Goal: Task Accomplishment & Management: Complete application form

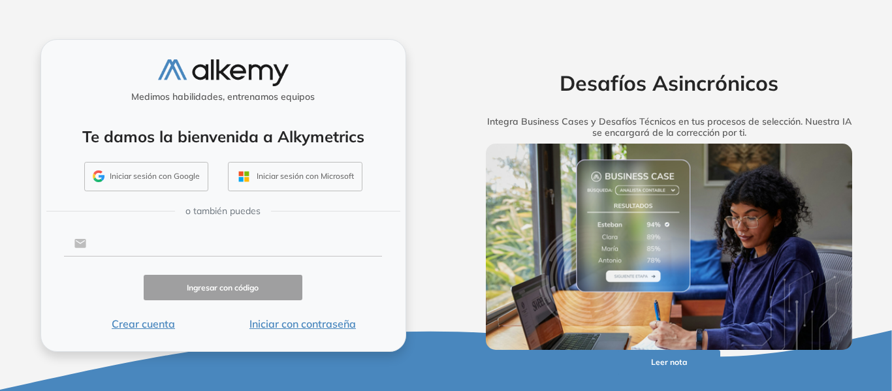
click at [134, 243] on input "text" at bounding box center [234, 243] width 296 height 25
type input "**********"
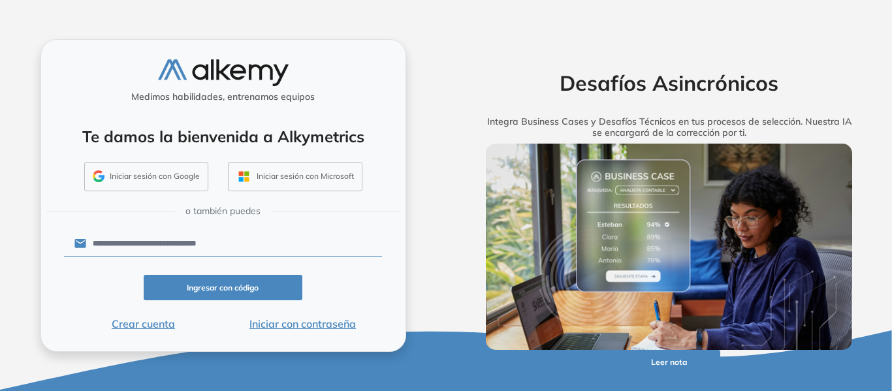
click at [292, 323] on button "Iniciar con contraseña" at bounding box center [302, 324] width 159 height 16
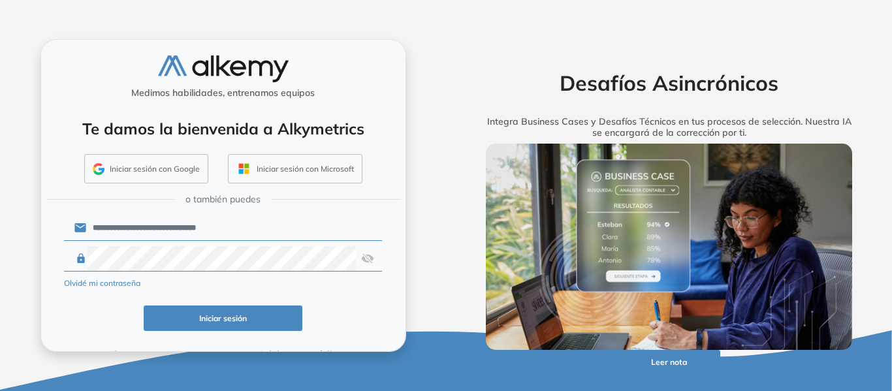
click at [366, 262] on img at bounding box center [367, 258] width 13 height 25
click at [172, 325] on button "Iniciar sesión" at bounding box center [223, 317] width 159 height 25
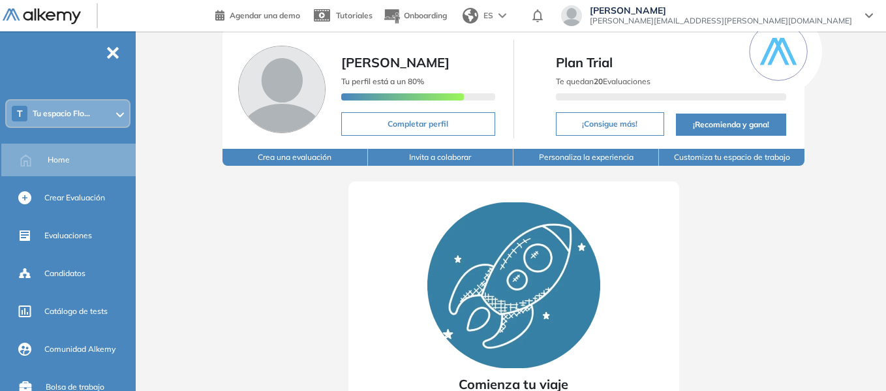
scroll to position [65, 0]
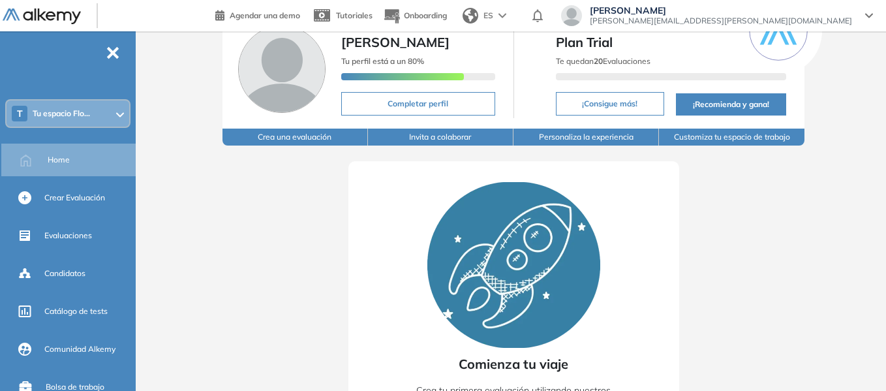
click at [836, 97] on div "Tu espacio [GEOGRAPHIC_DATA][PERSON_NAME][GEOGRAPHIC_DATA] Tu perfil está a un …" at bounding box center [513, 230] width 745 height 529
click at [72, 239] on span "Evaluaciones" at bounding box center [68, 236] width 48 height 12
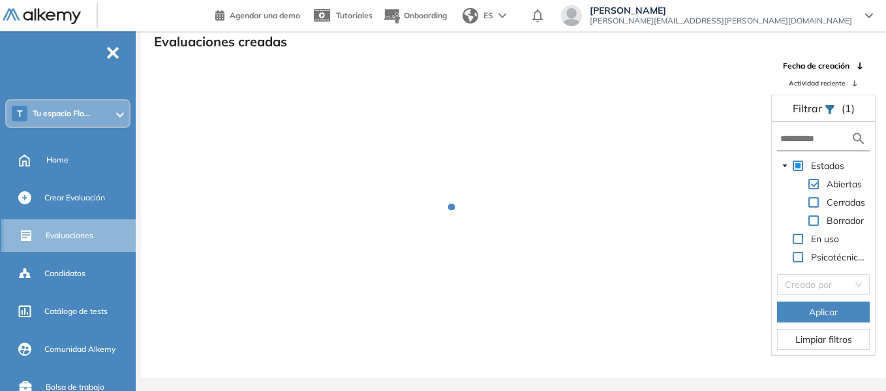
scroll to position [31, 0]
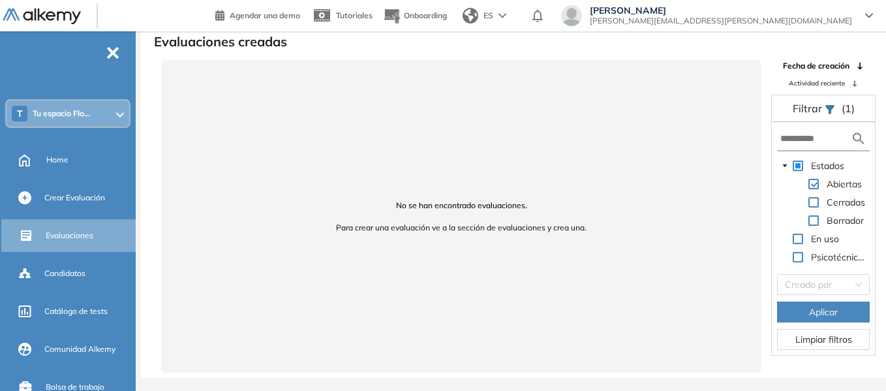
click at [822, 202] on div "Cerradas" at bounding box center [822, 204] width 91 height 18
click at [815, 204] on span at bounding box center [814, 202] width 10 height 10
click at [818, 202] on span at bounding box center [814, 202] width 10 height 10
click at [813, 312] on span "Aplicar" at bounding box center [823, 312] width 29 height 14
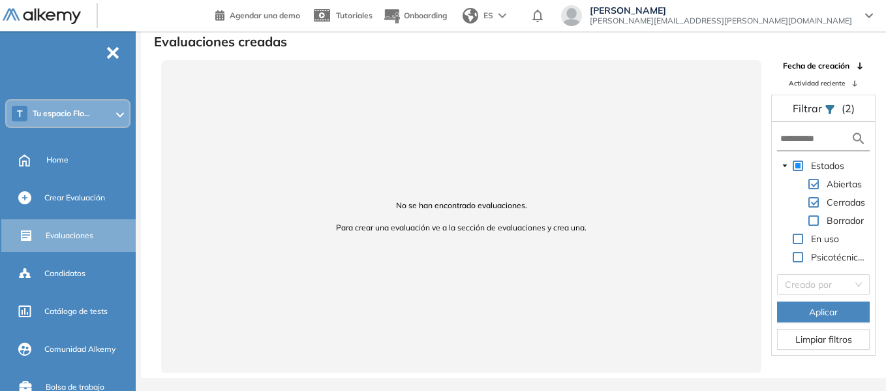
click at [817, 196] on div "Cerradas" at bounding box center [822, 204] width 91 height 18
click at [815, 204] on span at bounding box center [814, 202] width 10 height 10
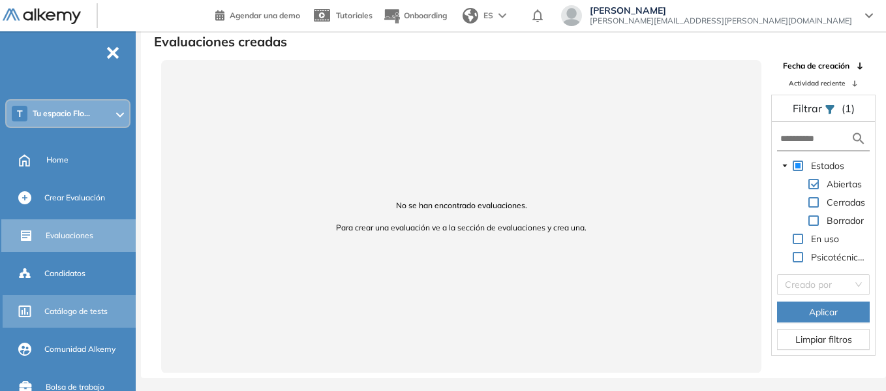
click at [89, 314] on span "Catálogo de tests" at bounding box center [75, 311] width 63 height 12
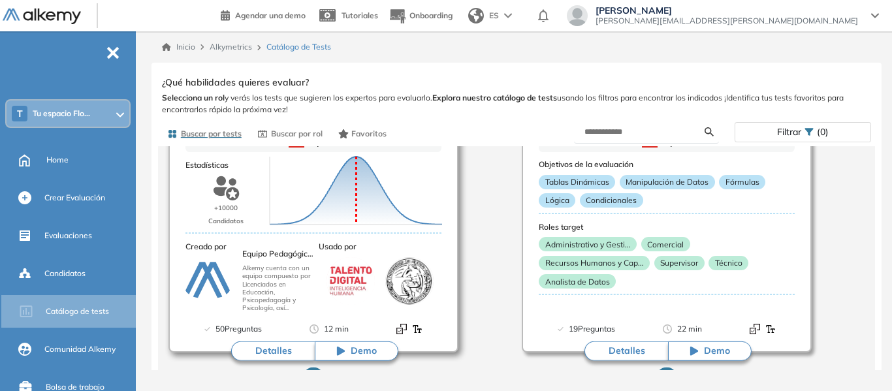
scroll to position [65, 0]
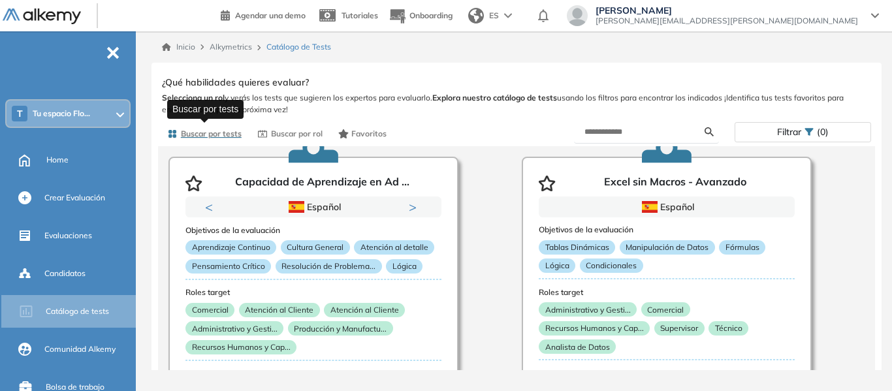
click at [218, 136] on span "Buscar por tests" at bounding box center [211, 134] width 61 height 12
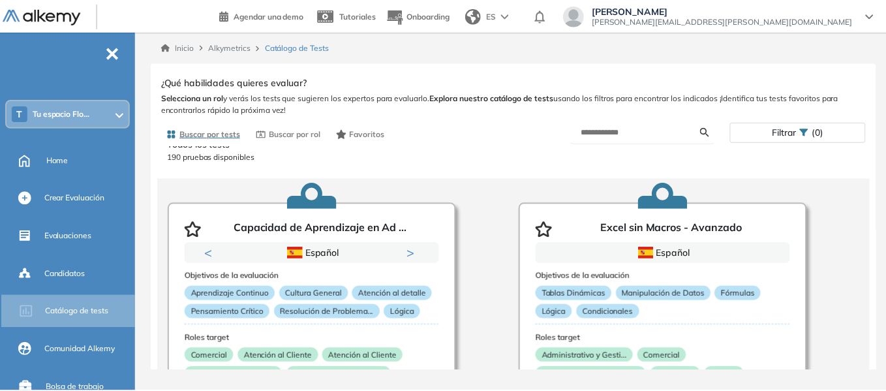
scroll to position [0, 0]
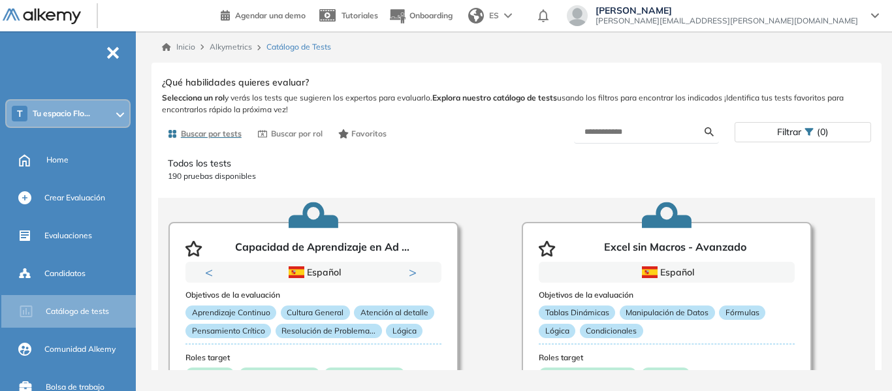
click at [349, 63] on div "Ver preguntas de muestra Demo Experiencia Starter Validado undefined minutos Pr…" at bounding box center [516, 238] width 730 height 351
click at [103, 206] on div "Crear Evaluación" at bounding box center [88, 198] width 89 height 22
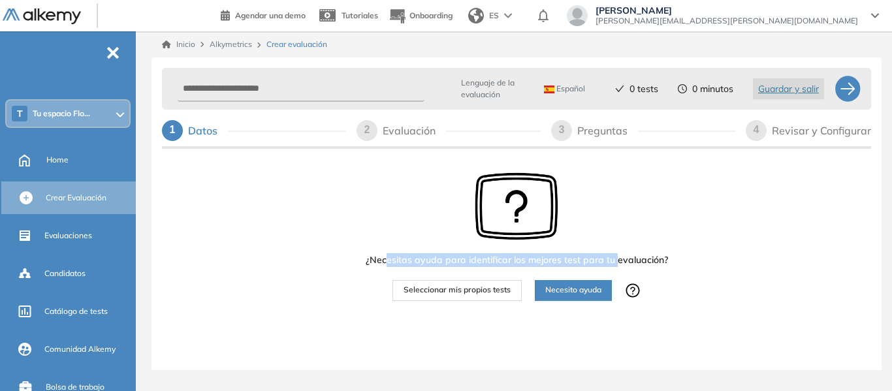
drag, startPoint x: 388, startPoint y: 255, endPoint x: 617, endPoint y: 257, distance: 229.8
click at [617, 257] on span "¿Necesitas ayuda para identificar los mejores test para tu evaluación?" at bounding box center [517, 260] width 302 height 14
click at [546, 257] on span "¿Necesitas ayuda para identificar los mejores test para tu evaluación?" at bounding box center [517, 260] width 302 height 14
click at [485, 292] on span "Seleccionar mis propios tests" at bounding box center [456, 290] width 107 height 12
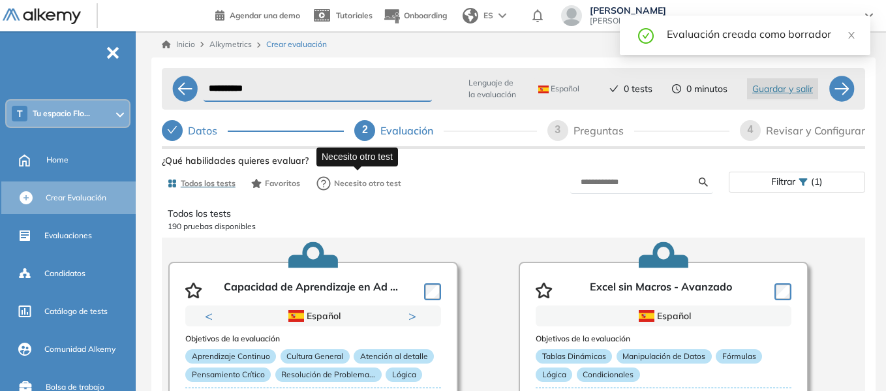
click at [360, 184] on span "Necesito otro test" at bounding box center [367, 184] width 67 height 12
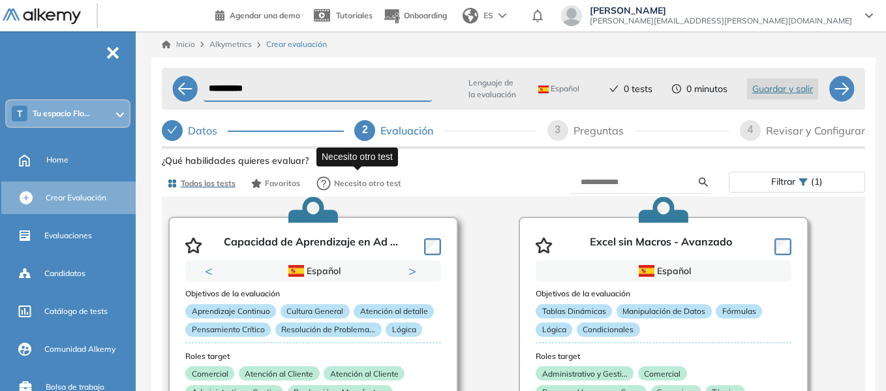
scroll to position [65, 0]
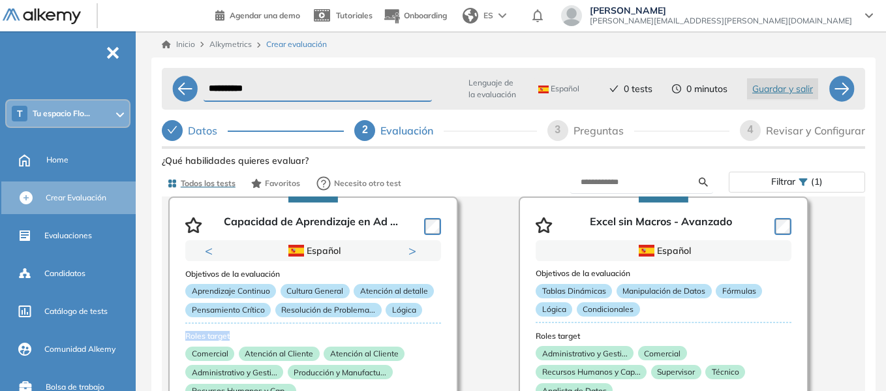
drag, startPoint x: 454, startPoint y: 326, endPoint x: 473, endPoint y: 328, distance: 19.8
click at [554, 297] on p "Tablas Dinámicas" at bounding box center [574, 291] width 76 height 14
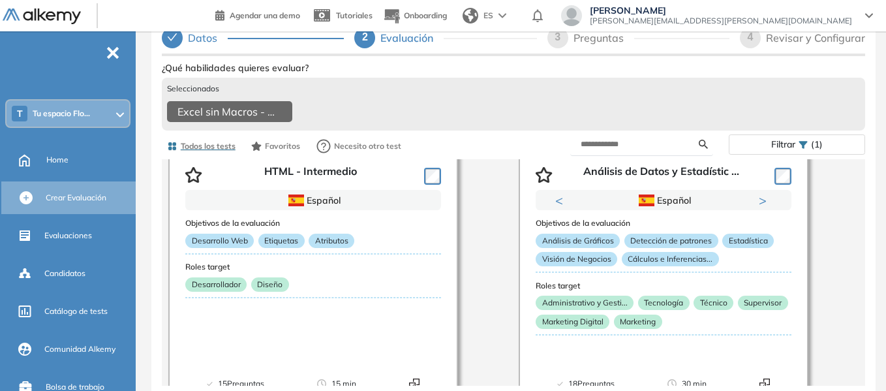
scroll to position [1567, 0]
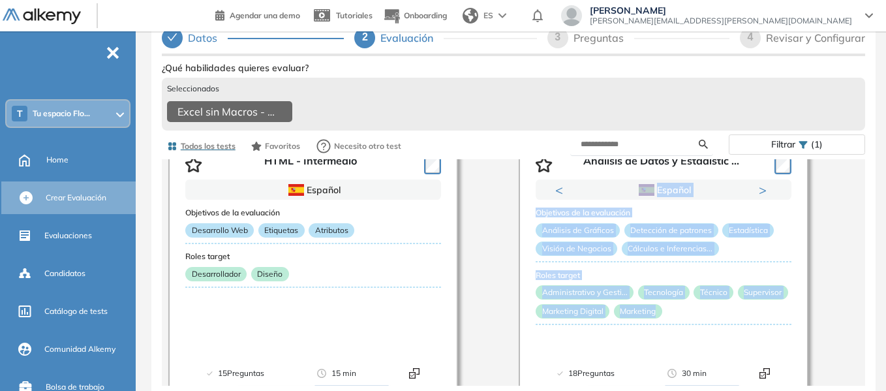
drag, startPoint x: 885, startPoint y: 345, endPoint x: 891, endPoint y: 165, distance: 179.6
click at [886, 165] on html "**********" at bounding box center [443, 102] width 886 height 391
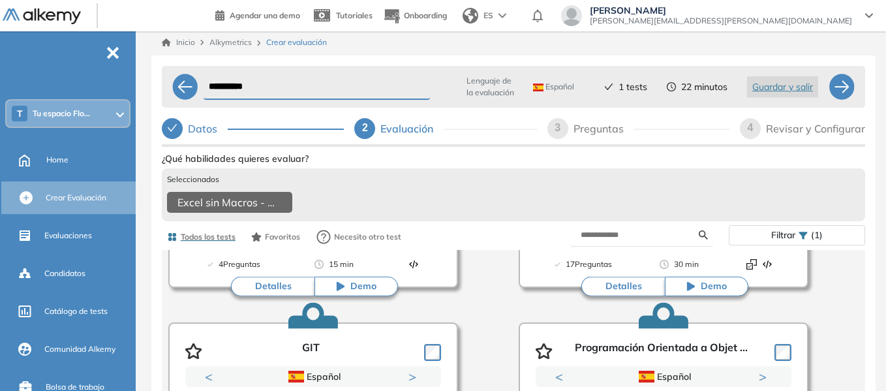
scroll to position [0, 0]
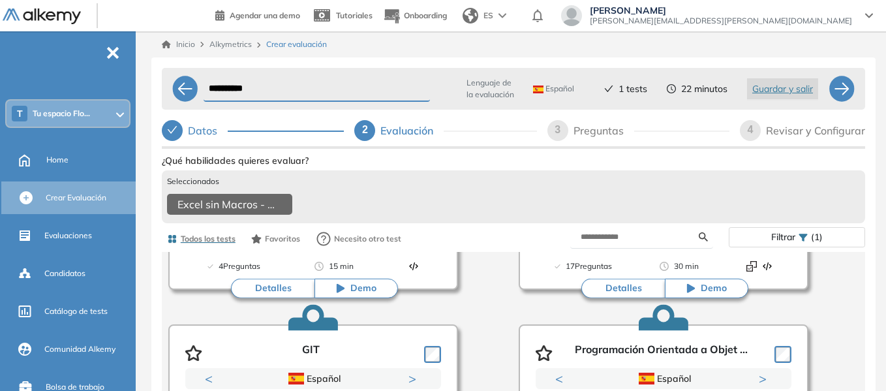
click at [582, 129] on div "Preguntas" at bounding box center [604, 130] width 61 height 21
select select "*****"
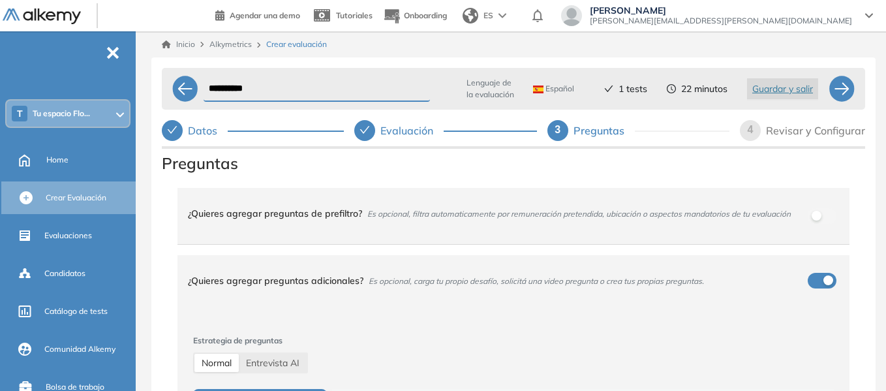
click at [379, 215] on span "Es opcional, filtra automaticamente por remuneración pretendida, ubicación o as…" at bounding box center [579, 214] width 424 height 10
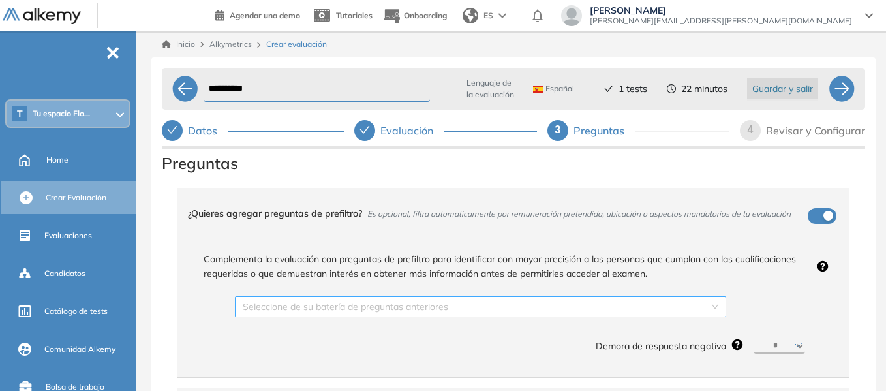
click at [363, 309] on input "search" at bounding box center [476, 307] width 467 height 20
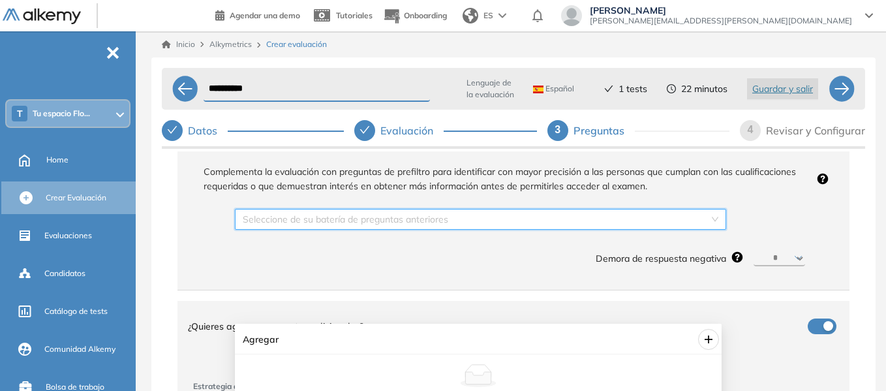
scroll to position [65, 0]
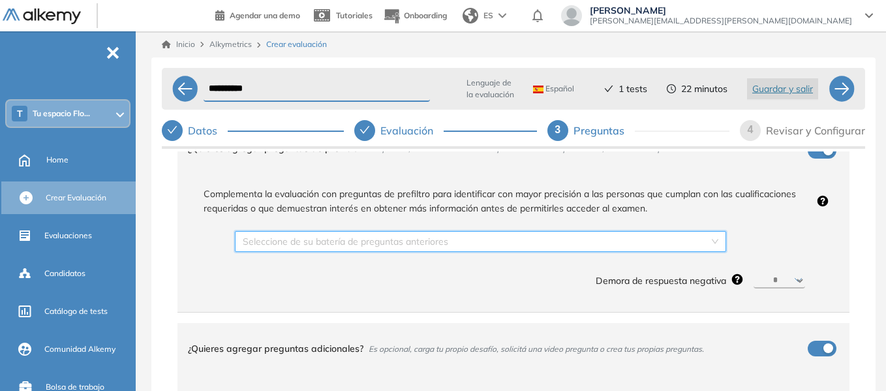
click at [781, 287] on select "********* ****** ****** ****** ******" at bounding box center [780, 281] width 52 height 16
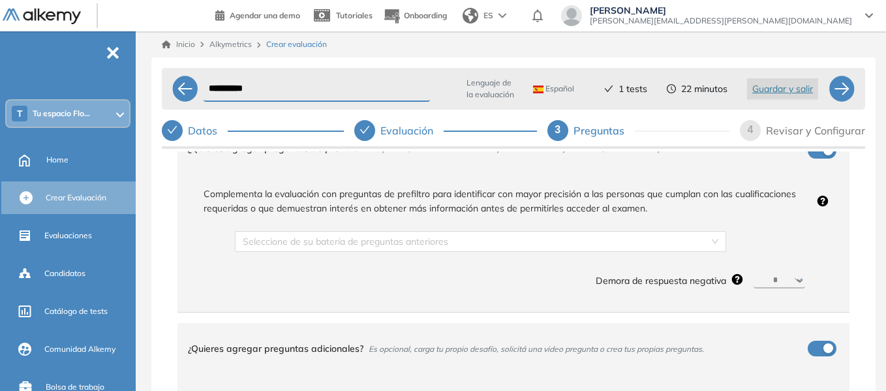
click at [357, 278] on div "Demora de respuesta negativa ********* ****** ****** ****** ******" at bounding box center [524, 279] width 578 height 23
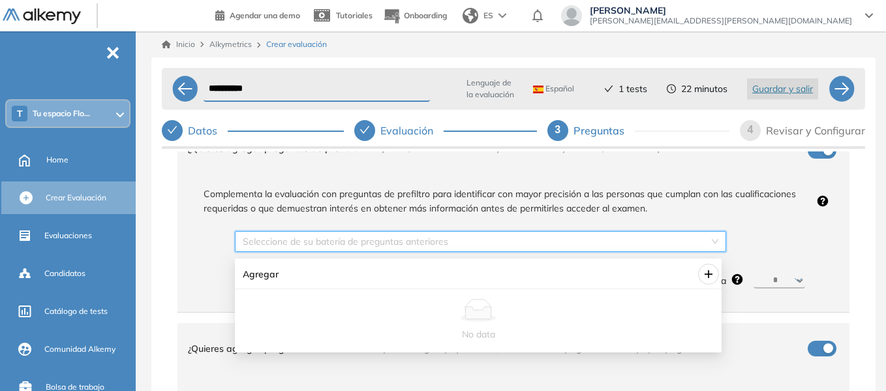
click at [328, 246] on input "search" at bounding box center [476, 242] width 467 height 20
click at [260, 277] on span "Agregar" at bounding box center [424, 274] width 362 height 14
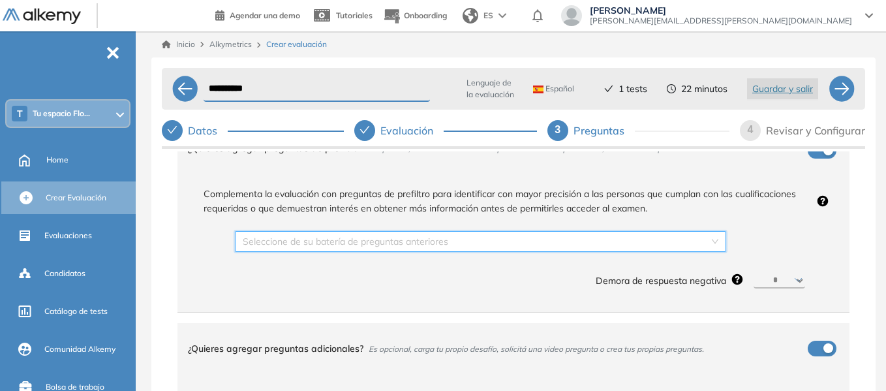
click at [334, 242] on input "search" at bounding box center [476, 242] width 467 height 20
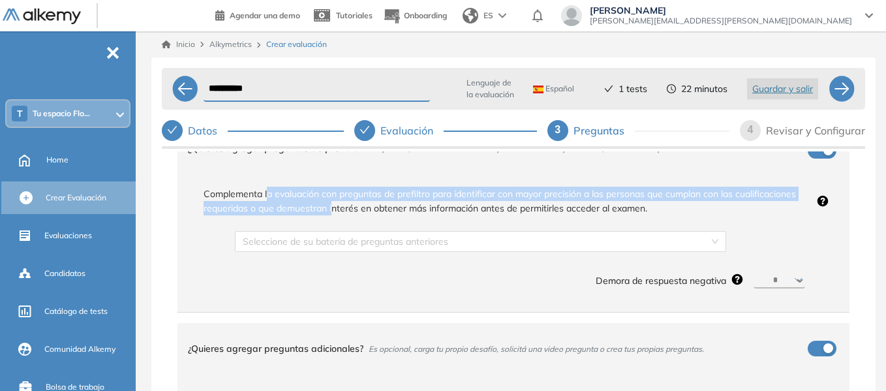
drag, startPoint x: 268, startPoint y: 196, endPoint x: 395, endPoint y: 211, distance: 128.2
click at [395, 211] on span "Complementa la evaluación con preguntas de prefiltro para identificar con mayor…" at bounding box center [502, 201] width 619 height 29
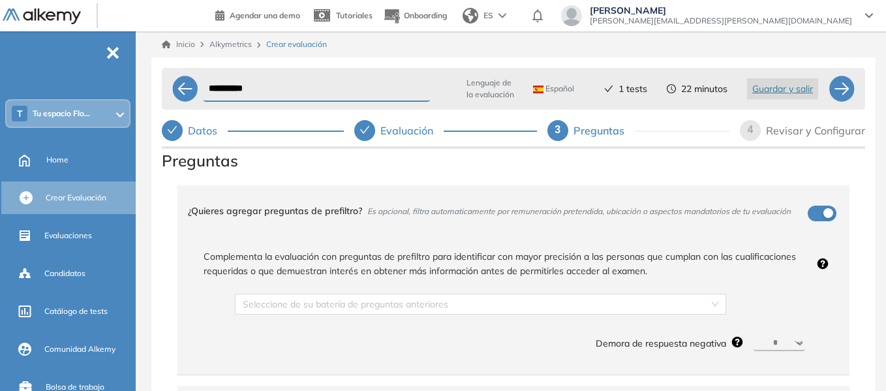
scroll to position [0, 0]
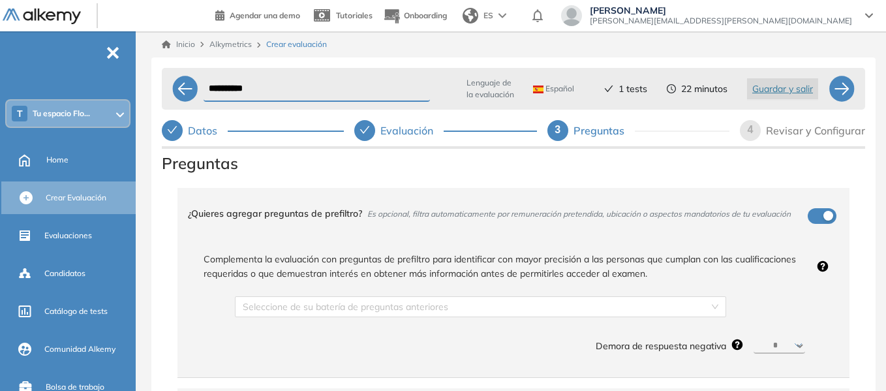
click at [392, 215] on span "Es opcional, filtra automaticamente por remuneración pretendida, ubicación o as…" at bounding box center [579, 214] width 424 height 10
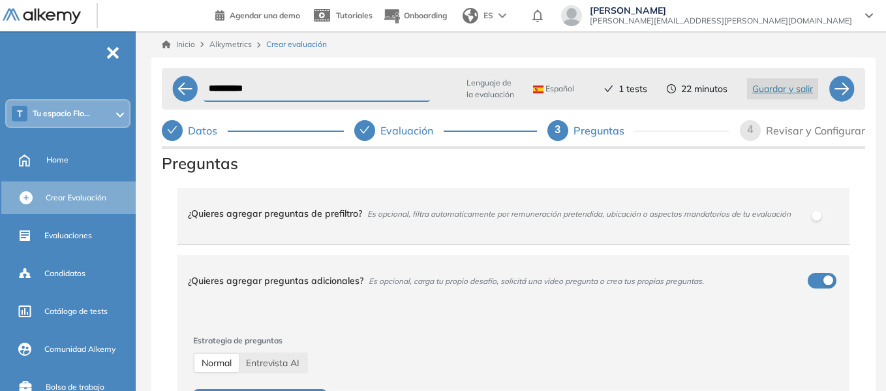
click at [392, 215] on span "Es opcional, filtra automaticamente por remuneración pretendida, ubicación o as…" at bounding box center [579, 214] width 424 height 10
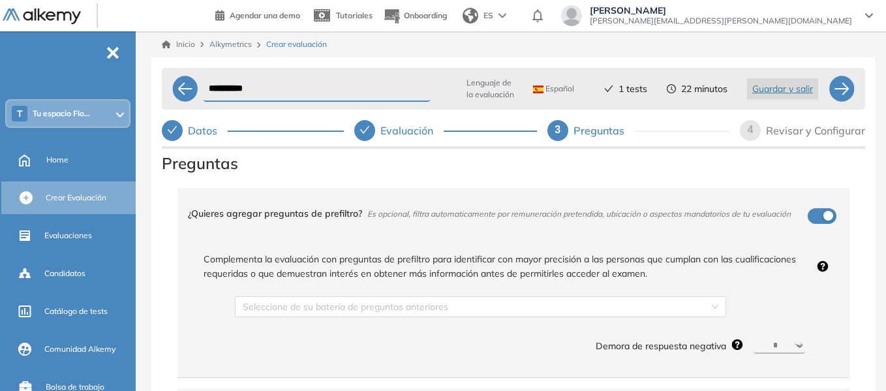
click at [392, 215] on span "Es opcional, filtra automaticamente por remuneración pretendida, ubicación o as…" at bounding box center [579, 214] width 424 height 10
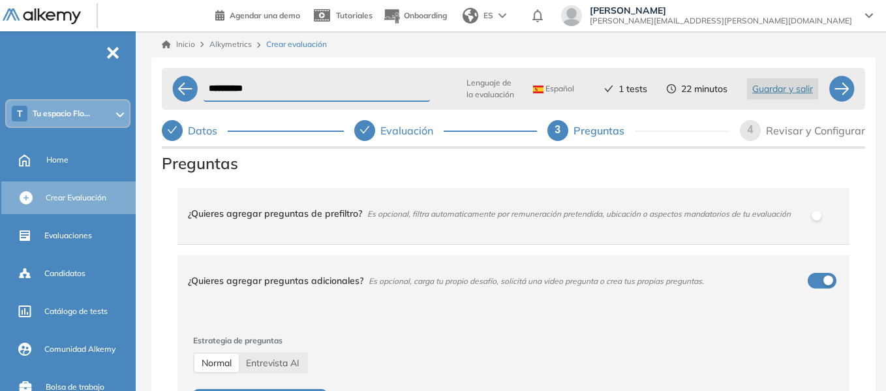
click at [409, 218] on span "Es opcional, filtra automaticamente por remuneración pretendida, ubicación o as…" at bounding box center [579, 214] width 424 height 10
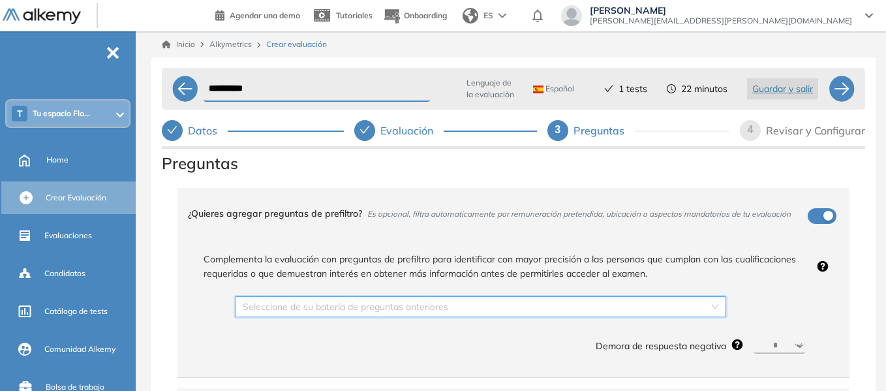
click at [349, 309] on input "search" at bounding box center [476, 307] width 467 height 20
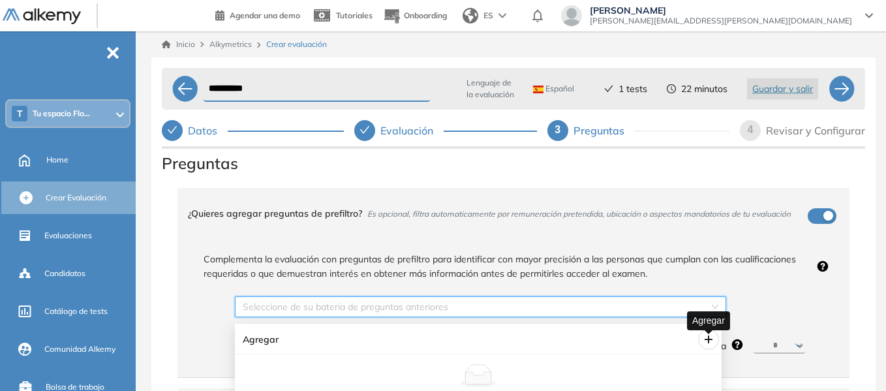
click at [704, 339] on icon "plus" at bounding box center [709, 339] width 10 height 10
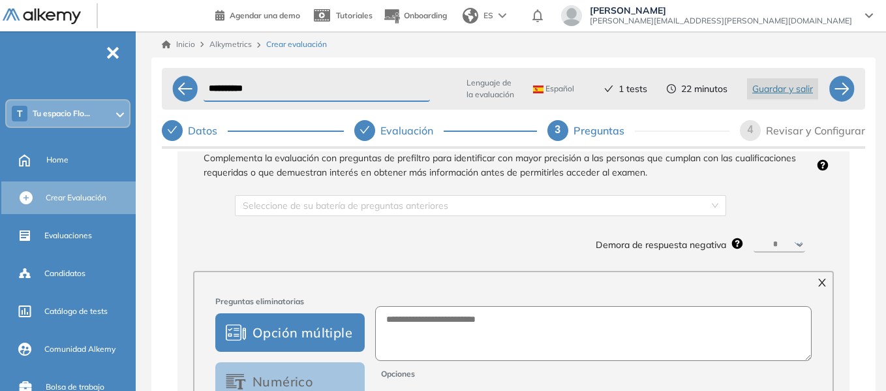
scroll to position [196, 0]
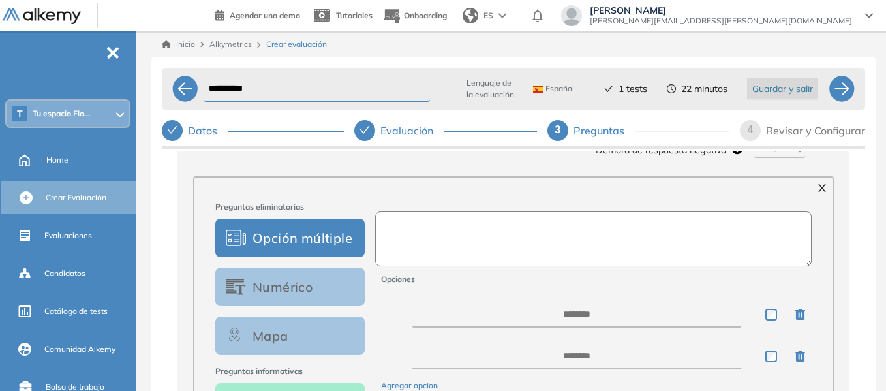
click at [431, 247] on textarea at bounding box center [593, 238] width 437 height 55
type textarea "**********"
click at [602, 318] on textarea at bounding box center [577, 315] width 330 height 26
type textarea "*"
type textarea "**********"
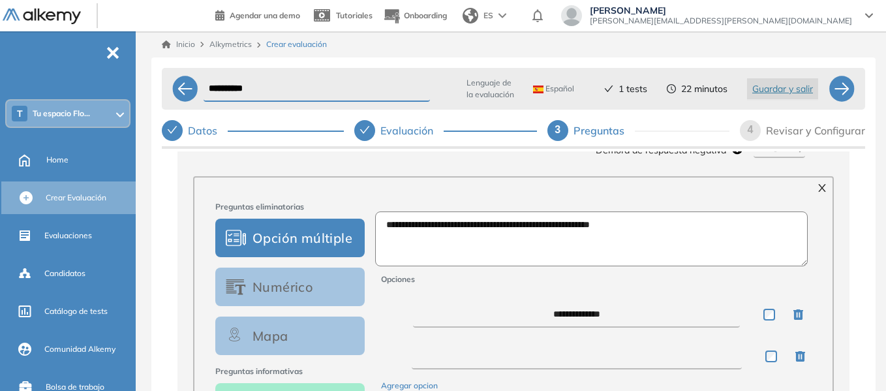
click at [580, 352] on textarea at bounding box center [577, 356] width 330 height 26
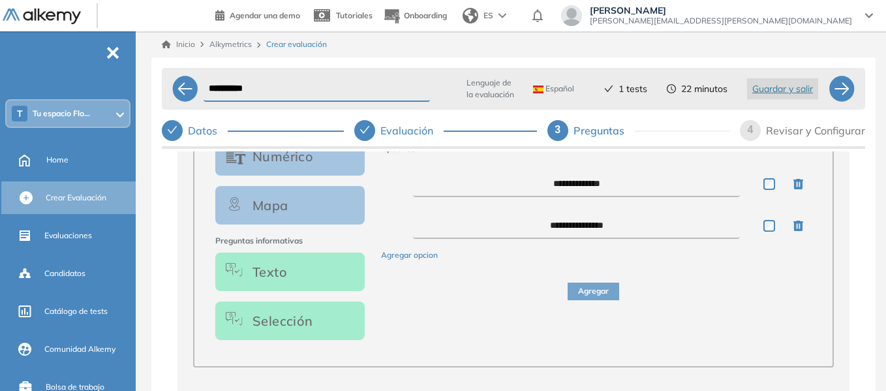
type textarea "**********"
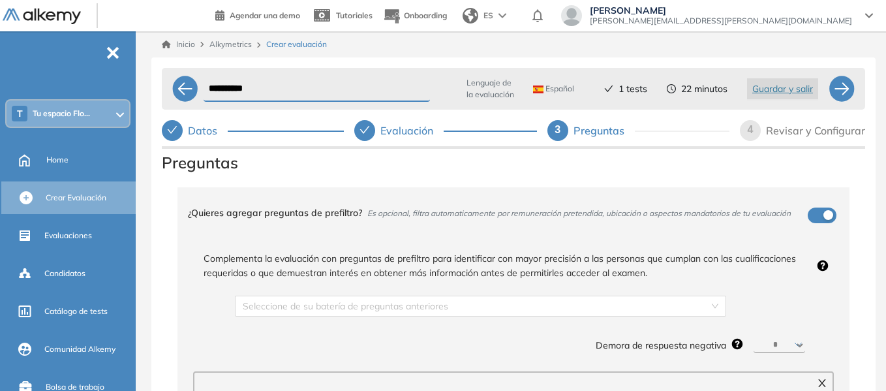
scroll to position [0, 0]
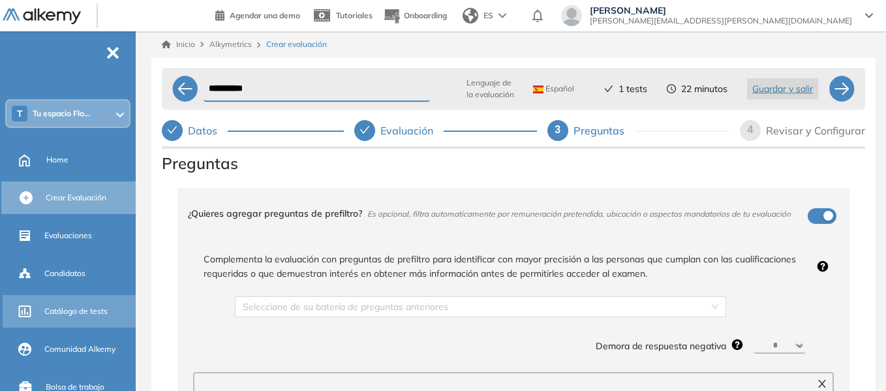
click at [85, 311] on span "Catálogo de tests" at bounding box center [75, 311] width 63 height 12
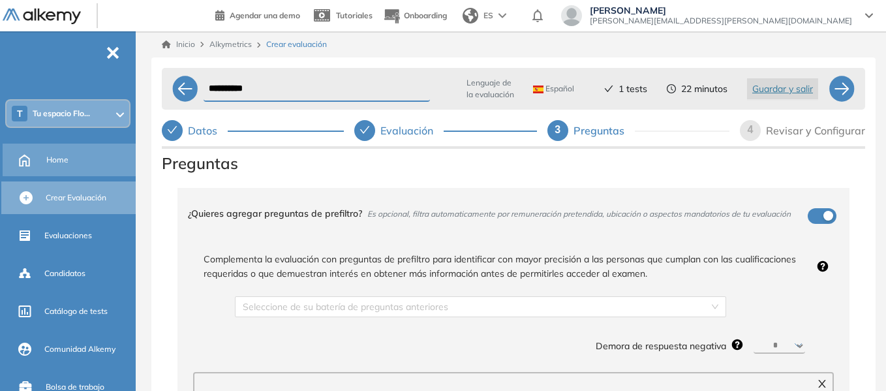
click at [62, 156] on span "Home" at bounding box center [57, 160] width 22 height 12
